Goal: Go to known website

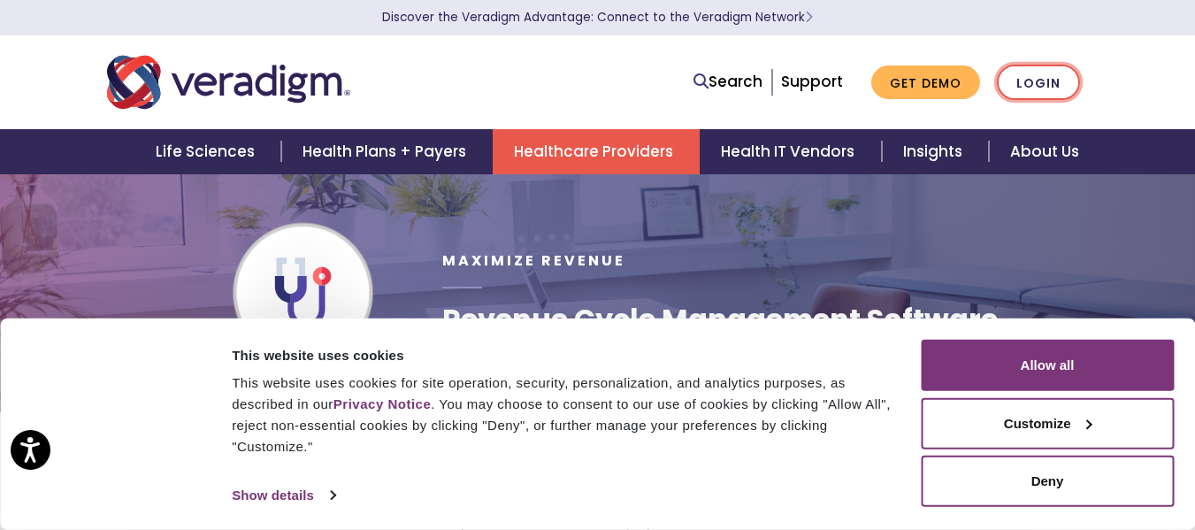
click at [1029, 86] on link "Login" at bounding box center [1038, 83] width 83 height 36
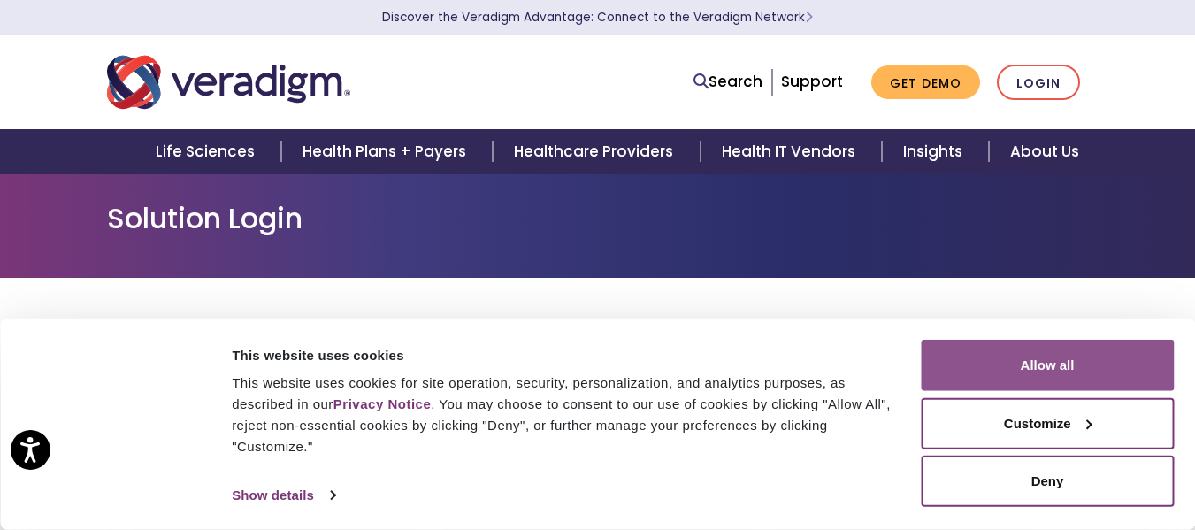
drag, startPoint x: 1154, startPoint y: 347, endPoint x: 1119, endPoint y: 366, distance: 39.6
click at [1151, 348] on button "Allow all" at bounding box center [1047, 365] width 253 height 51
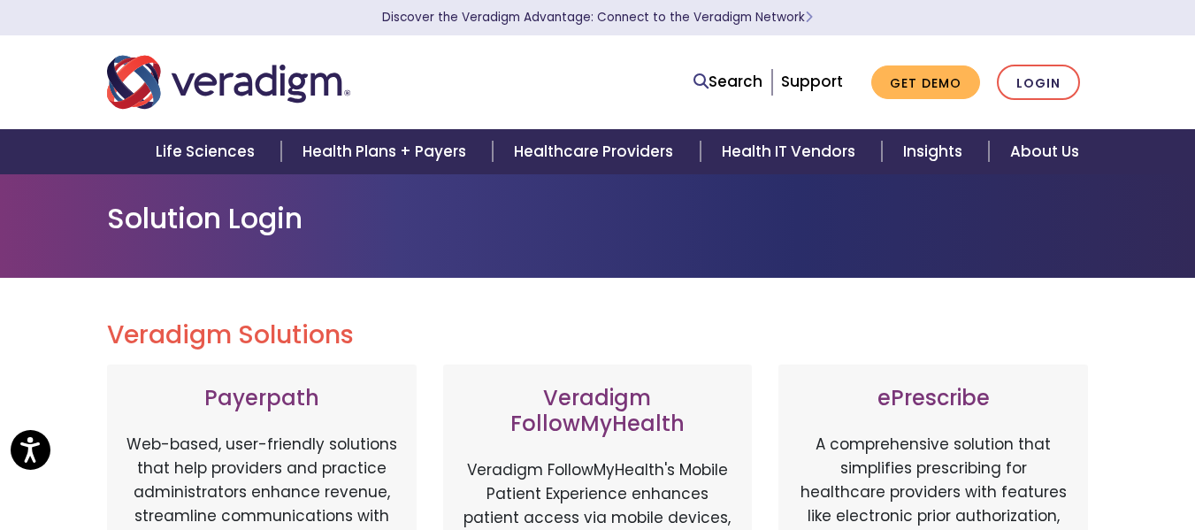
click at [1119, 366] on body "Press Alt+1 for screen-reader mode, Alt+0 to cancel Accessibility Screen-Reader…" at bounding box center [597, 438] width 1195 height 530
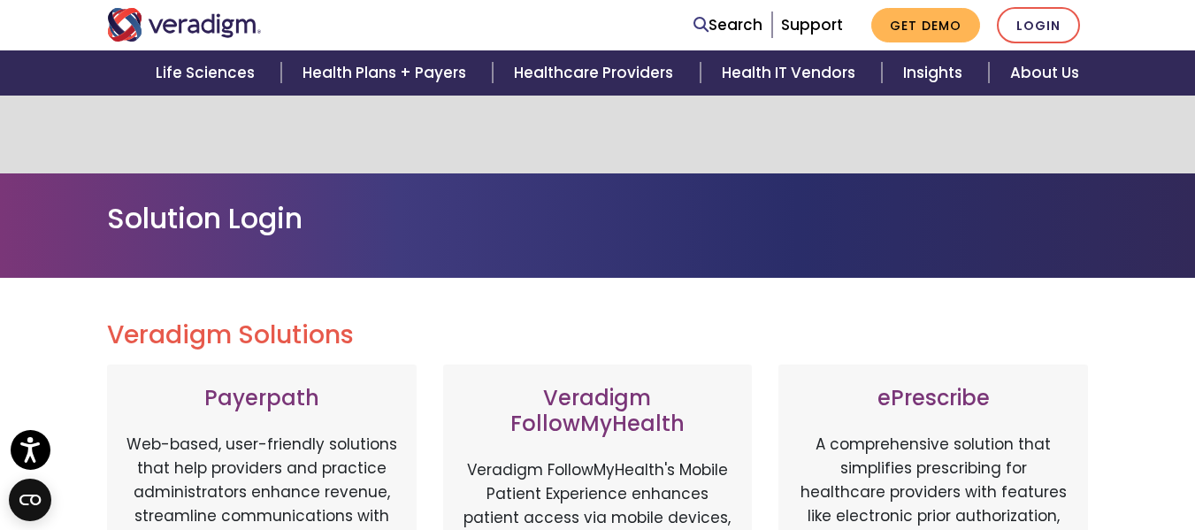
scroll to position [442, 0]
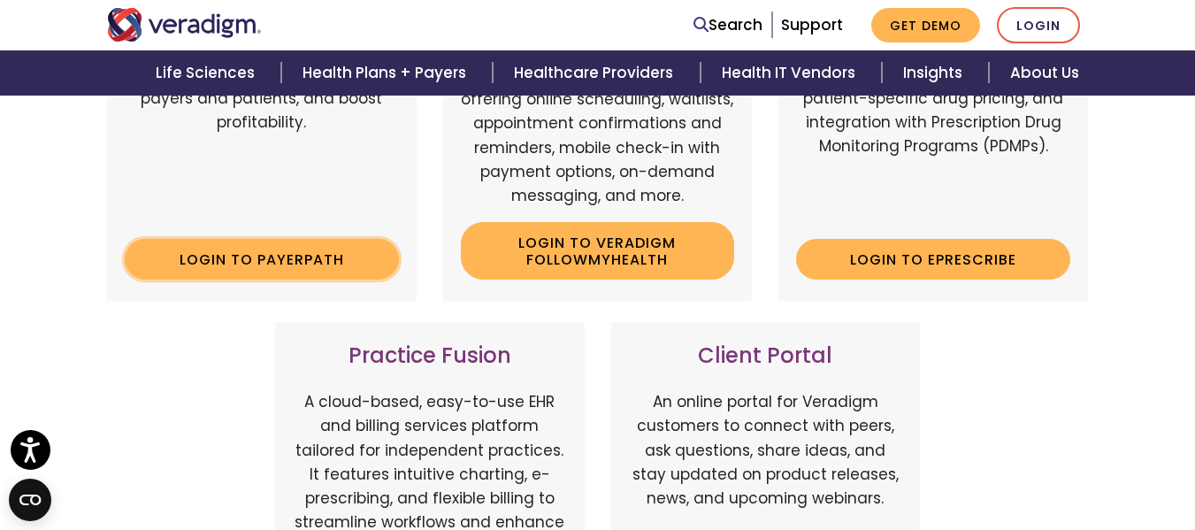
click at [334, 269] on link "Login to Payerpath" at bounding box center [262, 259] width 274 height 41
